Goal: Find contact information: Find contact information

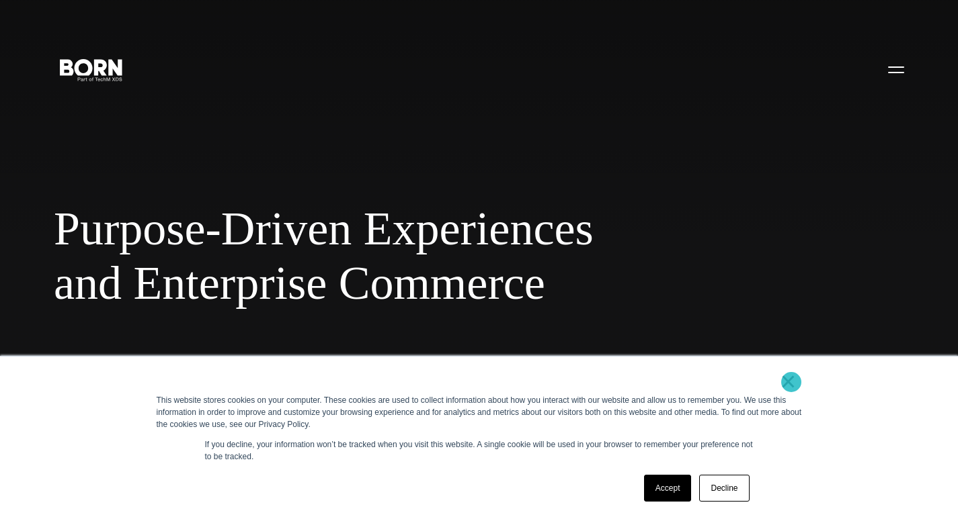
click at [791, 382] on link "×" at bounding box center [788, 382] width 16 height 12
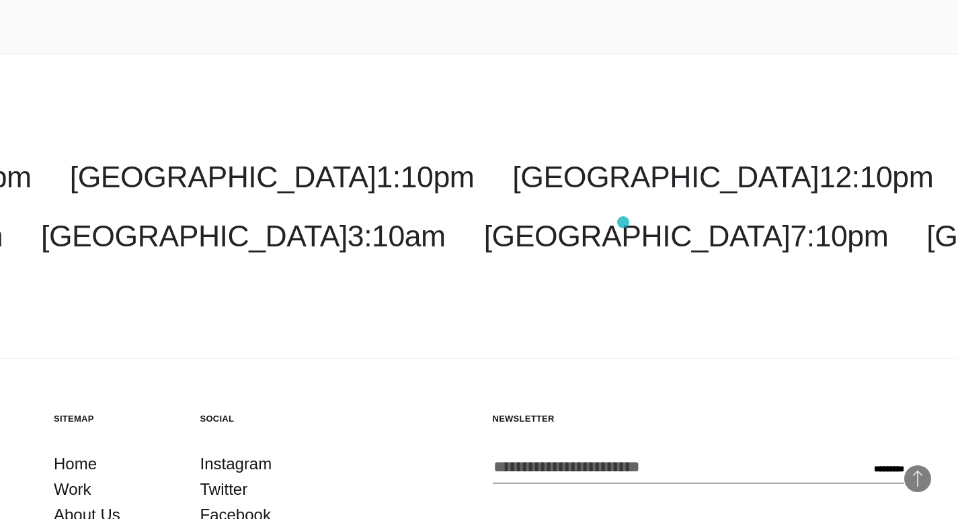
scroll to position [3785, 0]
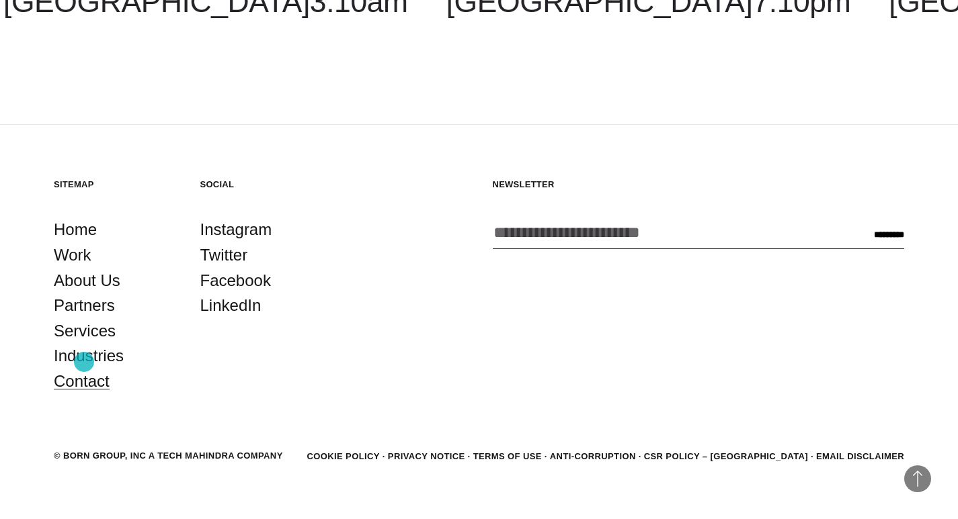
click at [84, 369] on link "Contact" at bounding box center [82, 382] width 56 height 26
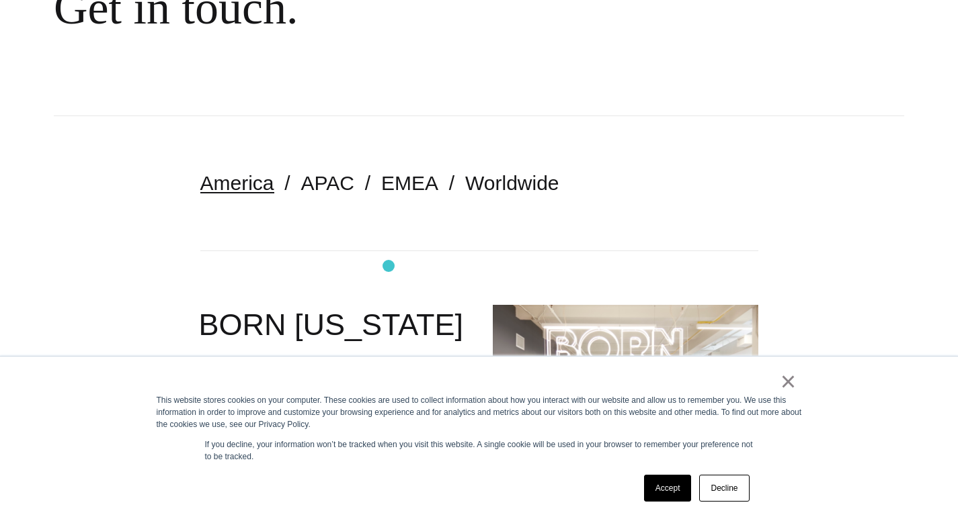
scroll to position [403, 0]
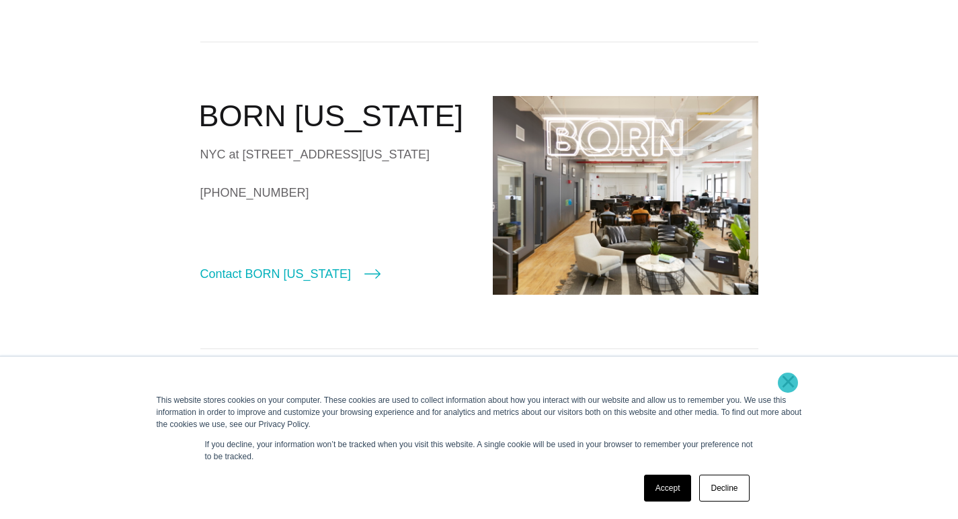
click at [788, 383] on link "×" at bounding box center [788, 382] width 16 height 12
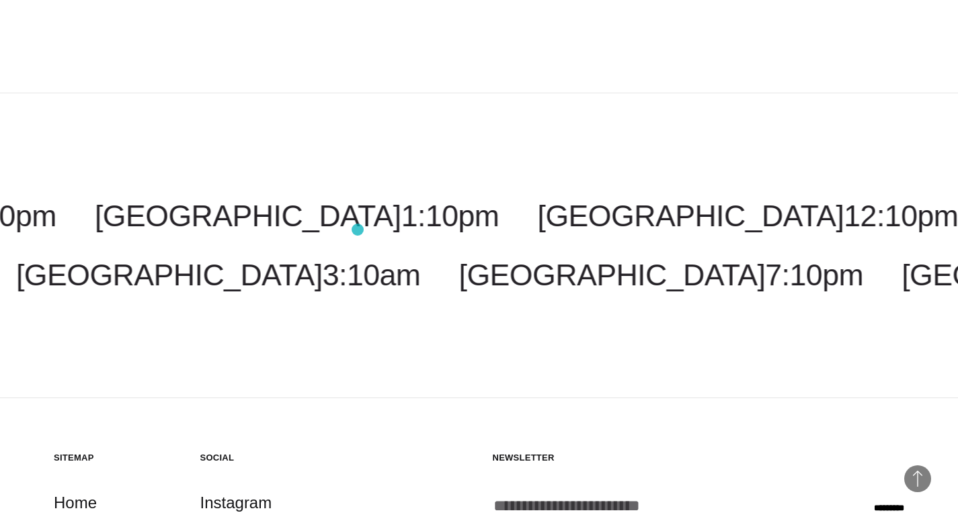
scroll to position [3349, 0]
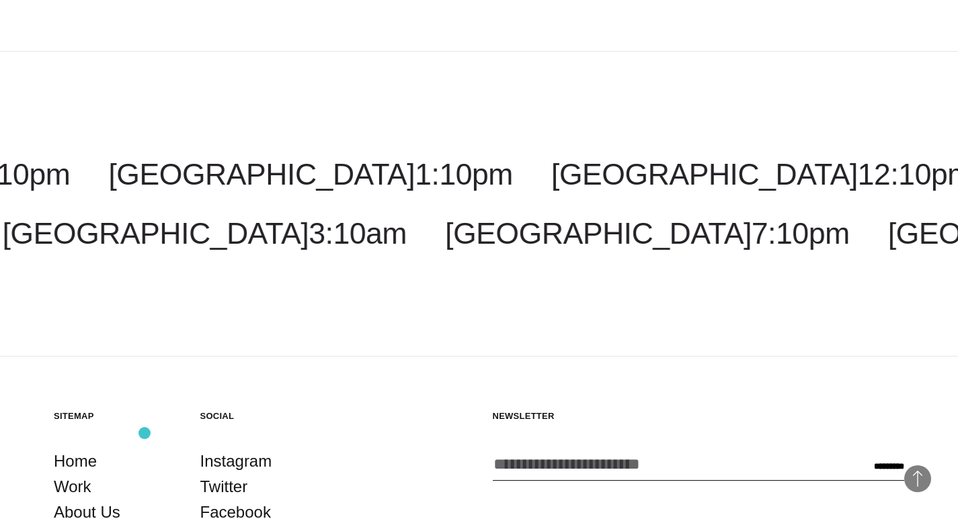
drag, startPoint x: 67, startPoint y: 430, endPoint x: 144, endPoint y: 433, distance: 78.0
copy div "BORN GROUP, INC"
